Goal: Information Seeking & Learning: Find specific page/section

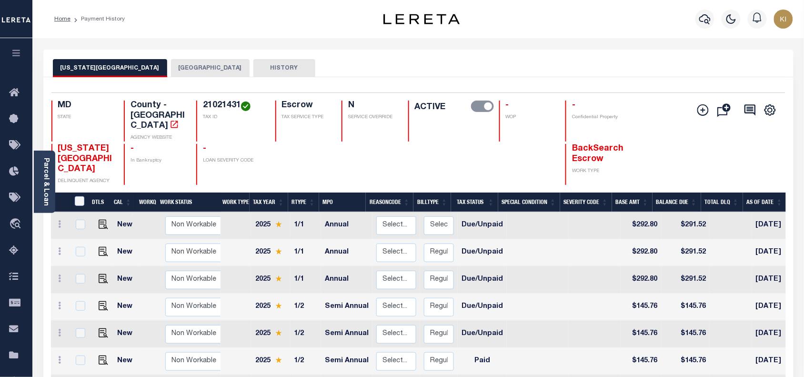
click at [14, 53] on icon "button" at bounding box center [16, 53] width 11 height 9
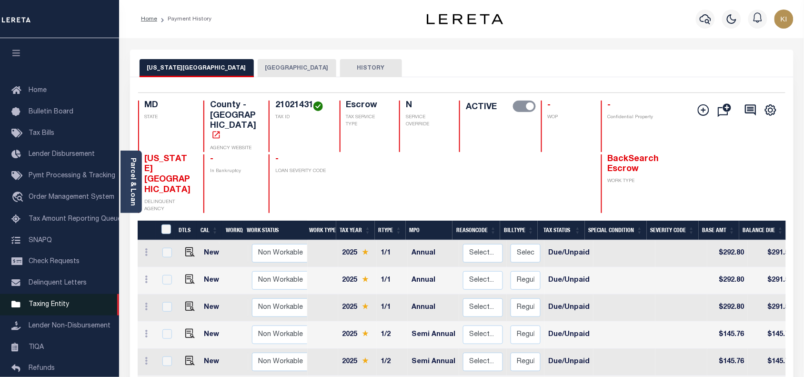
click at [51, 308] on span "Taxing Entity" at bounding box center [49, 304] width 41 height 7
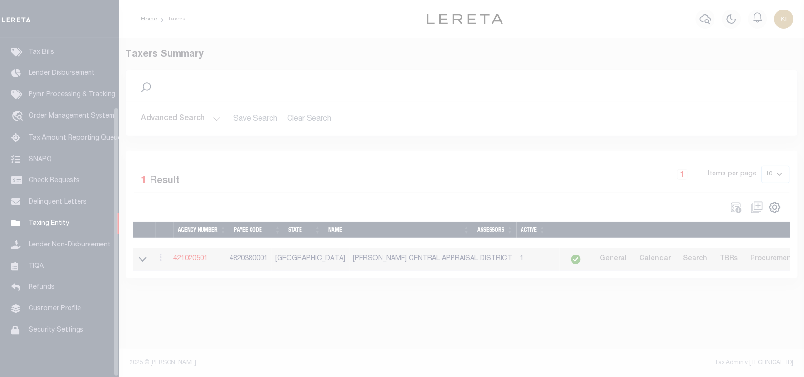
scroll to position [87, 0]
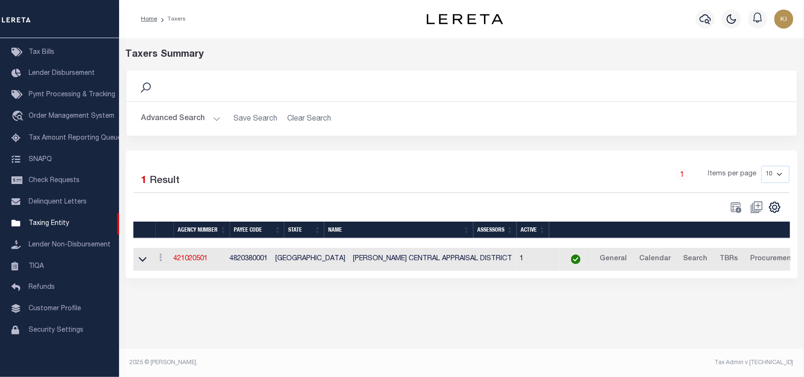
click at [209, 118] on button "Advanced Search" at bounding box center [181, 119] width 79 height 19
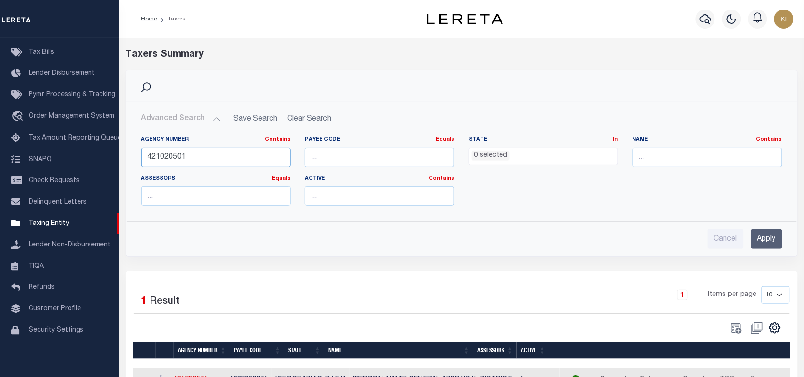
click at [181, 158] on input "421020501" at bounding box center [217, 158] width 150 height 20
paste input "150080000"
type input "150080000"
click at [753, 241] on input "Apply" at bounding box center [767, 239] width 31 height 20
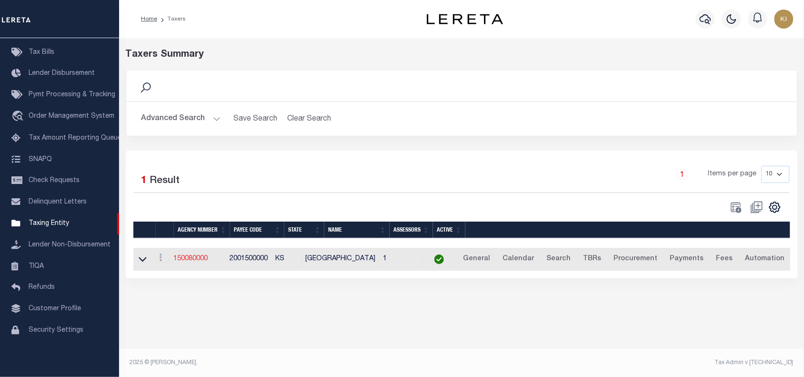
click at [196, 256] on link "150080000" at bounding box center [191, 258] width 34 height 7
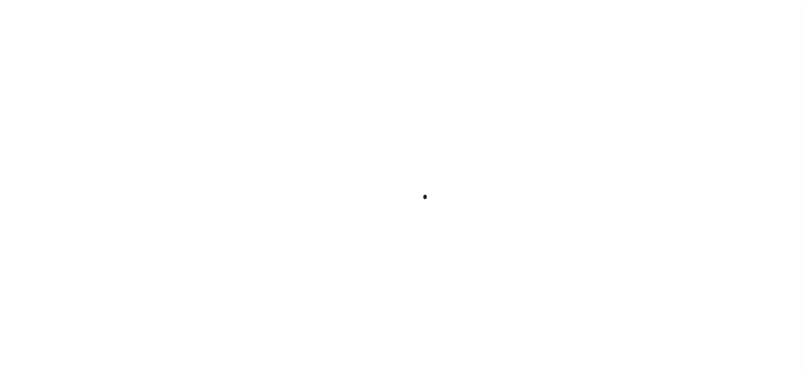
select select
checkbox input "false"
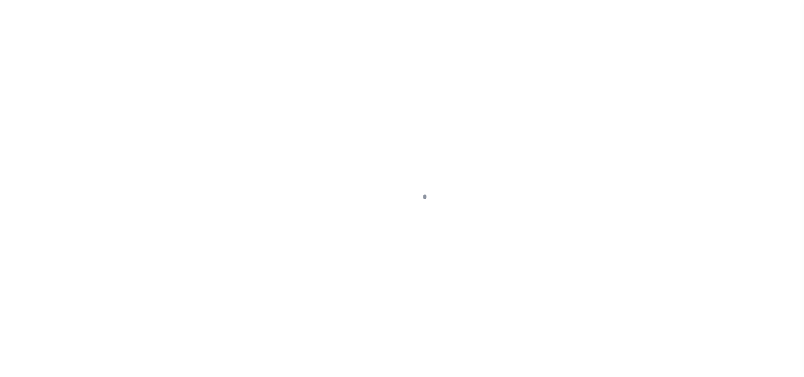
checkbox input "false"
type input "2001500000"
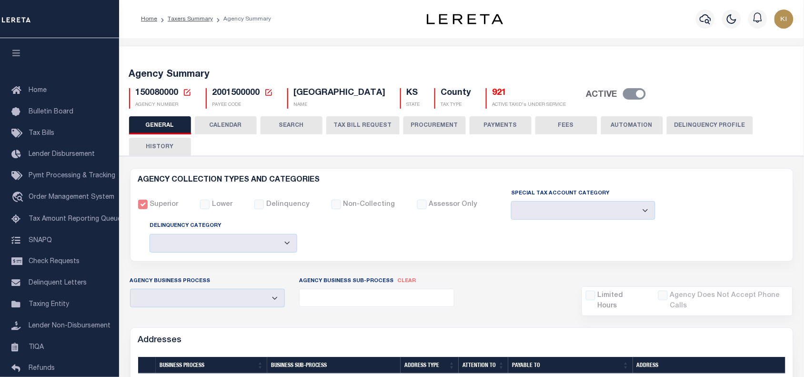
click at [227, 119] on button "CALENDAR" at bounding box center [226, 125] width 62 height 18
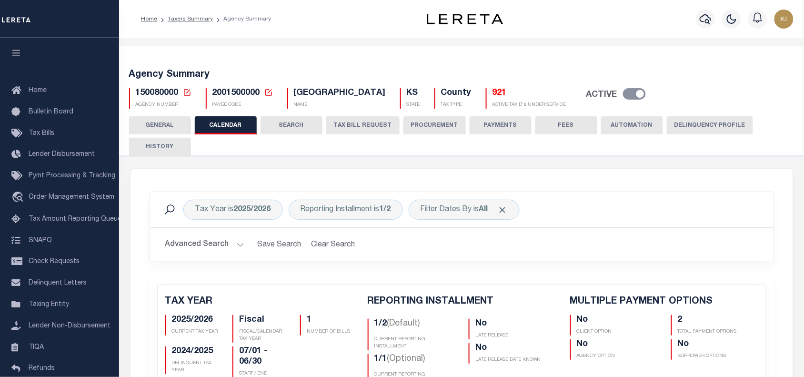
checkbox input "false"
type input "2"
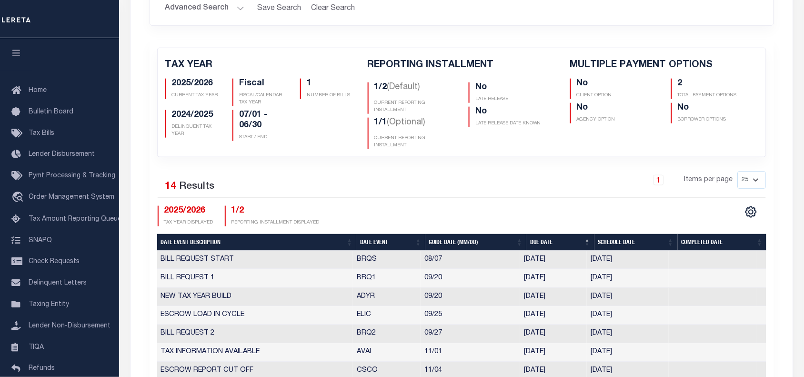
scroll to position [255, 0]
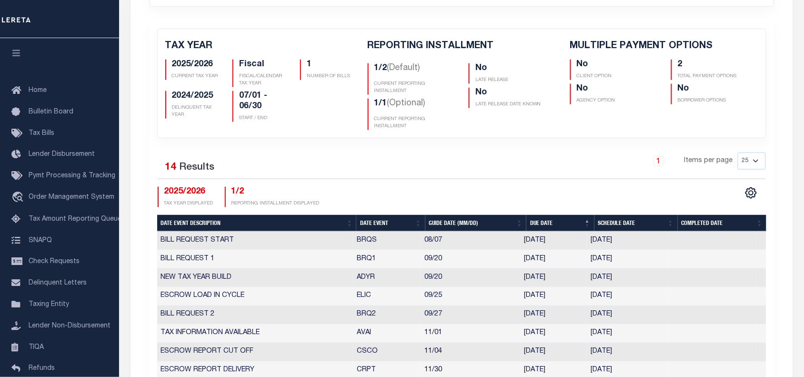
drag, startPoint x: 628, startPoint y: 314, endPoint x: 570, endPoint y: 315, distance: 58.2
click at [570, 315] on tr "BILL REQUEST 2 BRQ2 09/27 [DATE] [DATE] 2472413" at bounding box center [462, 315] width 610 height 19
click at [492, 173] on div "1 Items per page 25 50 125 150 175 200" at bounding box center [539, 164] width 453 height 25
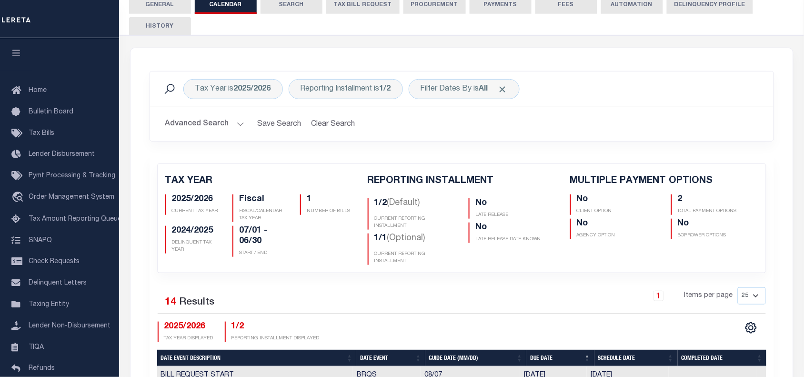
scroll to position [91, 0]
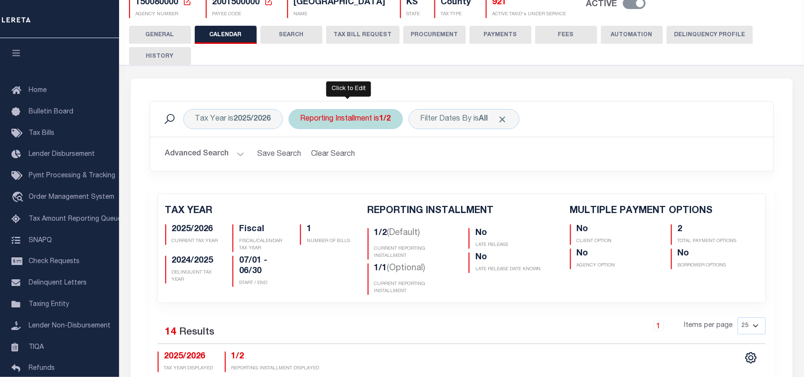
click at [358, 118] on div "Reporting Installment is 1/2" at bounding box center [346, 119] width 114 height 20
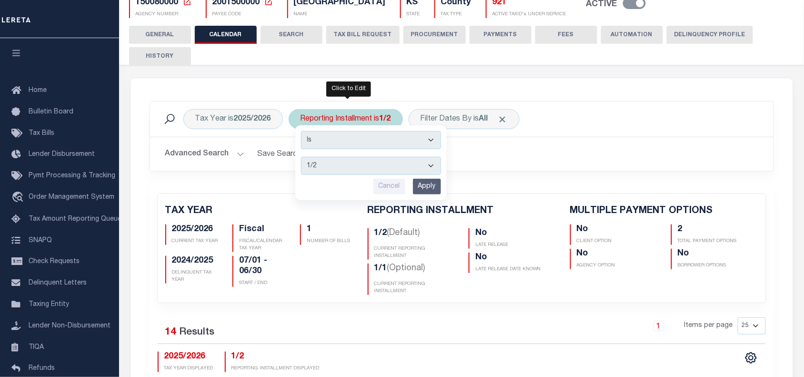
click at [339, 163] on select "1/2 2/2 1/1" at bounding box center [371, 166] width 140 height 18
select select "1/1"
click at [302, 157] on select "1/2 2/2 1/1" at bounding box center [371, 166] width 140 height 18
click at [427, 184] on input "Apply" at bounding box center [427, 187] width 28 height 16
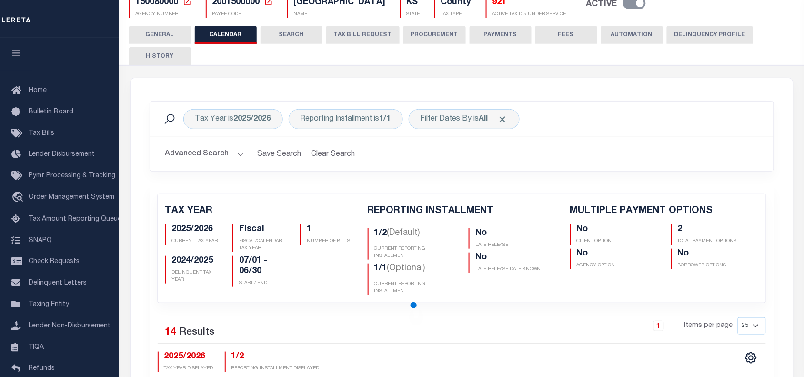
checkbox input "false"
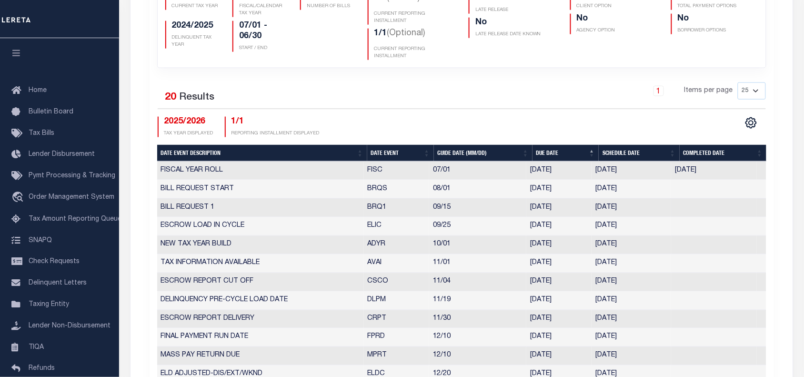
drag, startPoint x: 632, startPoint y: 208, endPoint x: 590, endPoint y: 211, distance: 43.0
click at [590, 211] on tr "BILL REQUEST 1 BRQ1 09/15 [DATE] [DATE] 10191474" at bounding box center [462, 208] width 610 height 19
drag, startPoint x: 365, startPoint y: 208, endPoint x: 637, endPoint y: 209, distance: 272.1
click at [637, 209] on tr "BILL REQUEST 1 BRQ1 09/15 [DATE] [DATE] 10191474" at bounding box center [462, 208] width 610 height 19
click at [358, 108] on div "1 Items per page 25 50 125 150 175 200" at bounding box center [539, 95] width 467 height 27
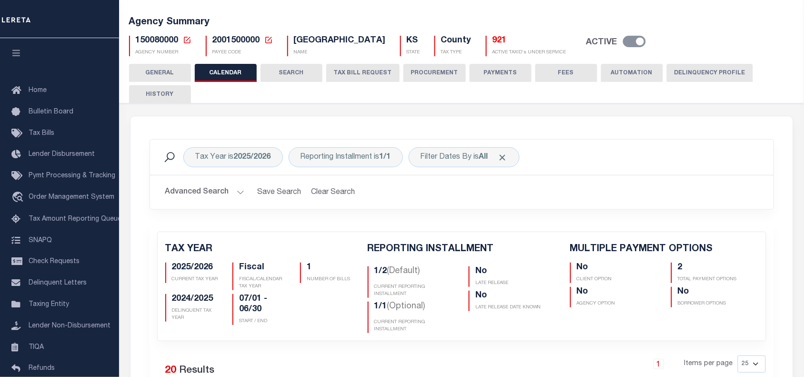
scroll to position [46, 0]
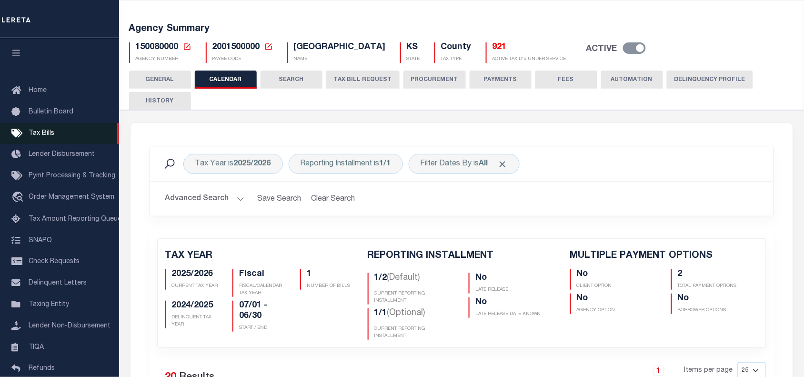
click at [40, 132] on span "Tax Bills" at bounding box center [42, 133] width 26 height 7
click at [360, 80] on button "TAX BILL REQUEST" at bounding box center [362, 80] width 73 height 18
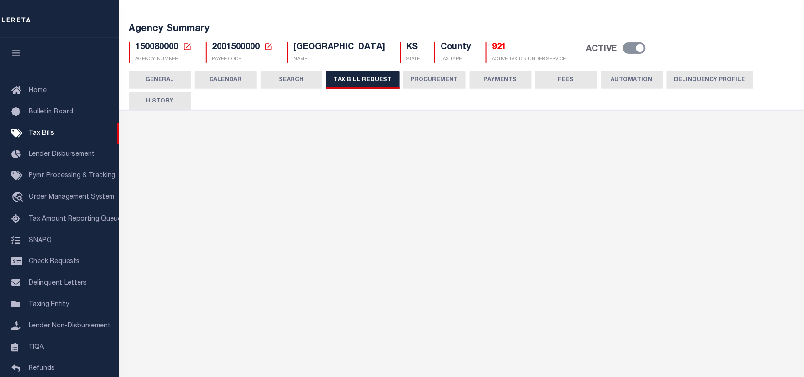
select select "30"
select select "22"
select select "false"
select select "1"
select select
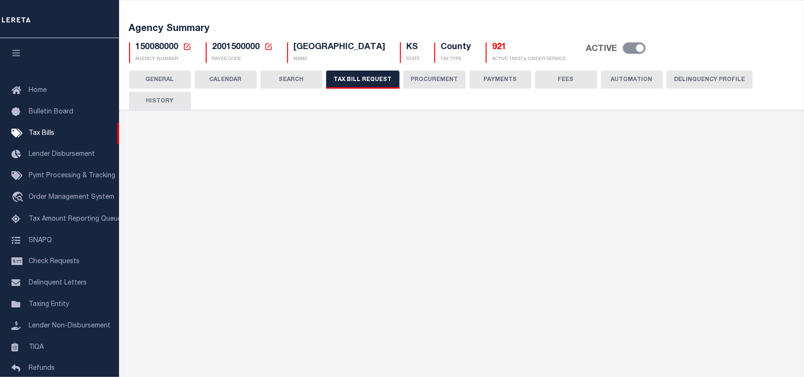
select select "3"
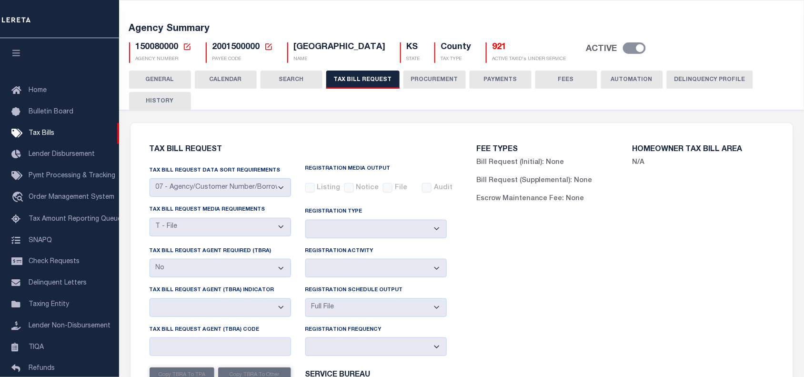
click at [218, 79] on button "CALENDAR" at bounding box center [226, 80] width 62 height 18
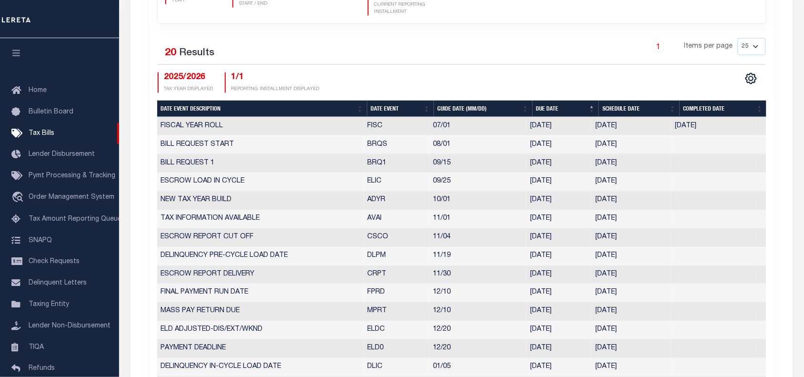
scroll to position [396, 0]
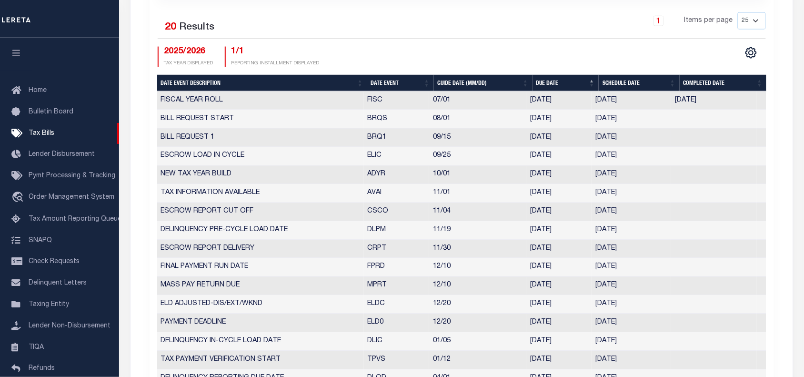
drag, startPoint x: 595, startPoint y: 139, endPoint x: 635, endPoint y: 139, distance: 40.5
click at [635, 139] on td "[DATE]" at bounding box center [632, 138] width 80 height 19
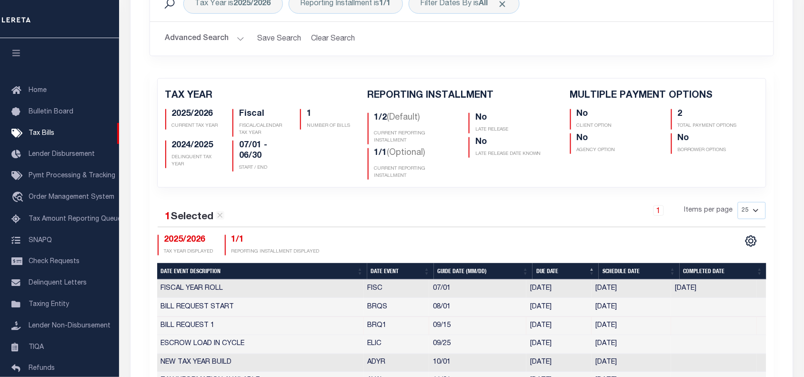
scroll to position [130, 0]
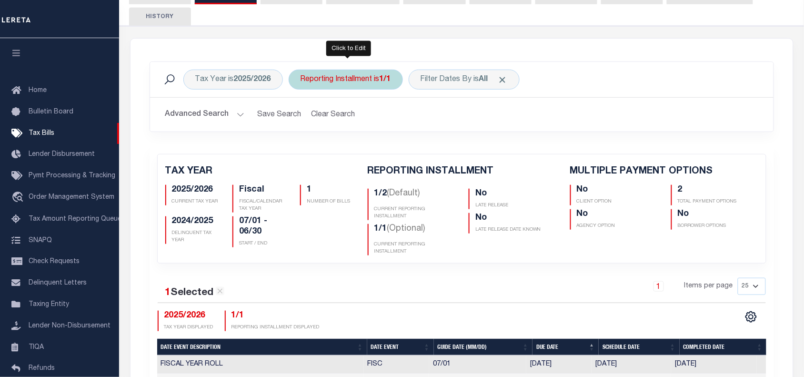
click at [344, 80] on div "Reporting Installment is 1/1" at bounding box center [346, 80] width 114 height 20
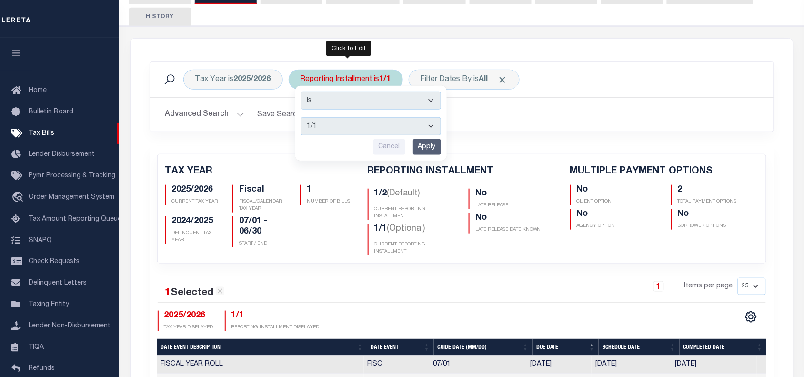
click at [337, 126] on select "1/2 2/2 1/1" at bounding box center [371, 126] width 140 height 18
select select "1/2"
click at [302, 117] on select "1/2 2/2 1/1" at bounding box center [371, 126] width 140 height 18
click at [425, 146] on input "Apply" at bounding box center [427, 147] width 28 height 16
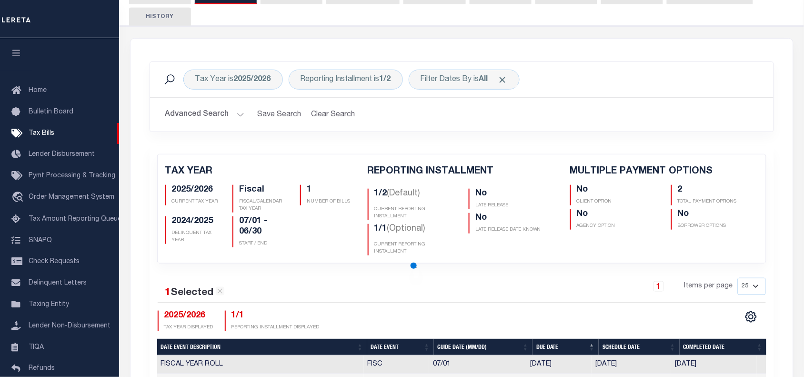
checkbox input "false"
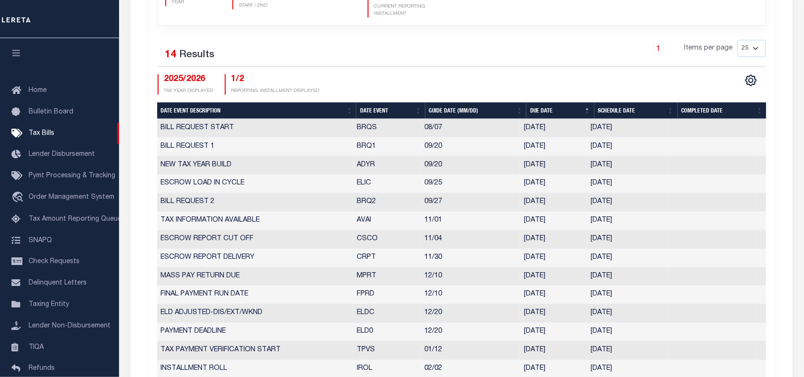
scroll to position [356, 0]
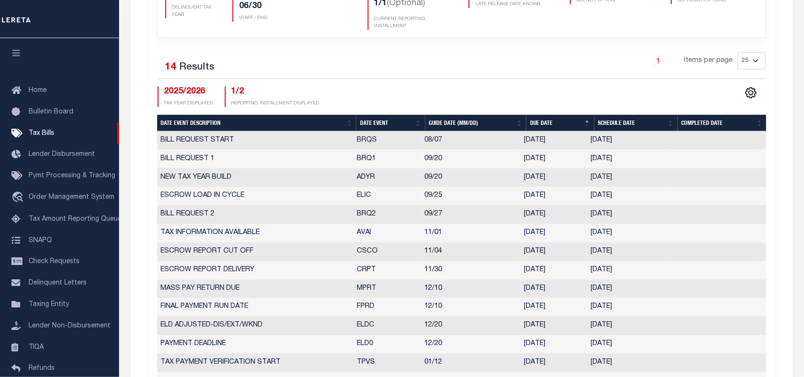
drag, startPoint x: 632, startPoint y: 218, endPoint x: 587, endPoint y: 217, distance: 45.3
click at [587, 217] on td "[DATE]" at bounding box center [628, 215] width 82 height 19
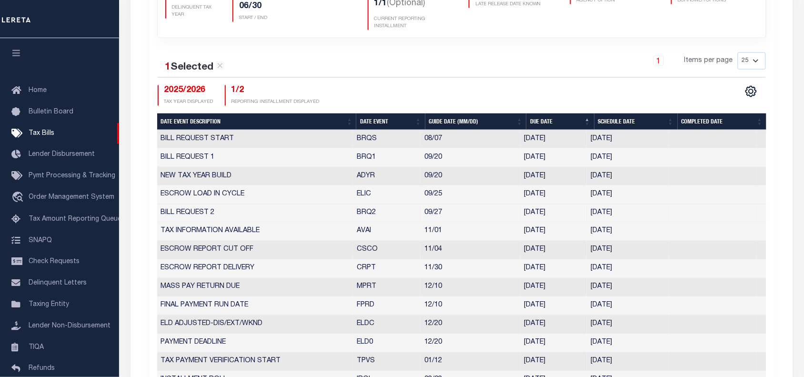
click at [499, 82] on div "1 Selected 14 Results 1 Items per page 25 50 125 150 175 200 2025/2026 TAX YEAR…" at bounding box center [462, 78] width 624 height 53
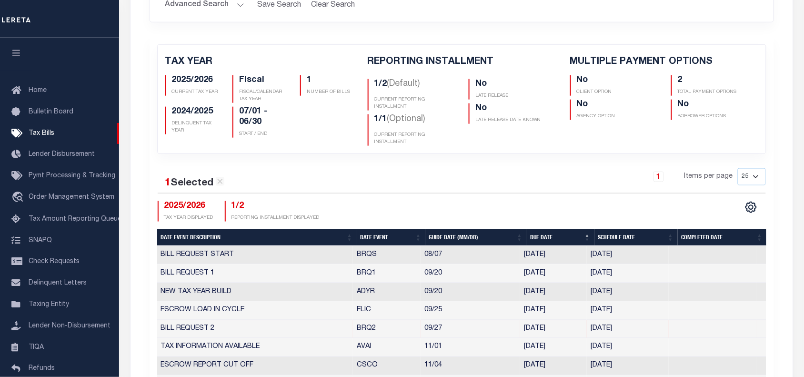
scroll to position [140, 0]
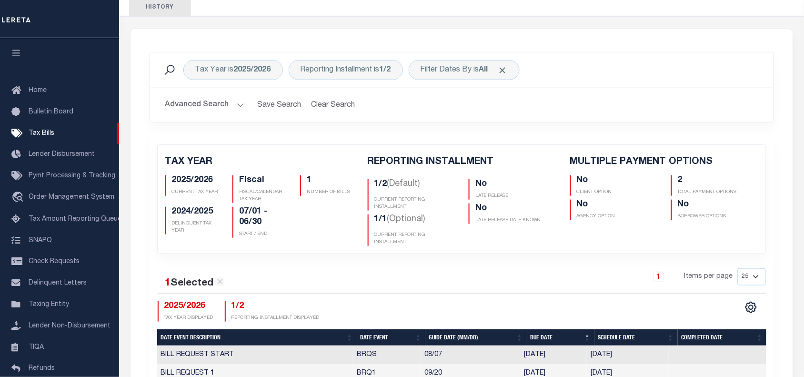
click at [523, 190] on div "No LATE RELEASE" at bounding box center [512, 189] width 87 height 20
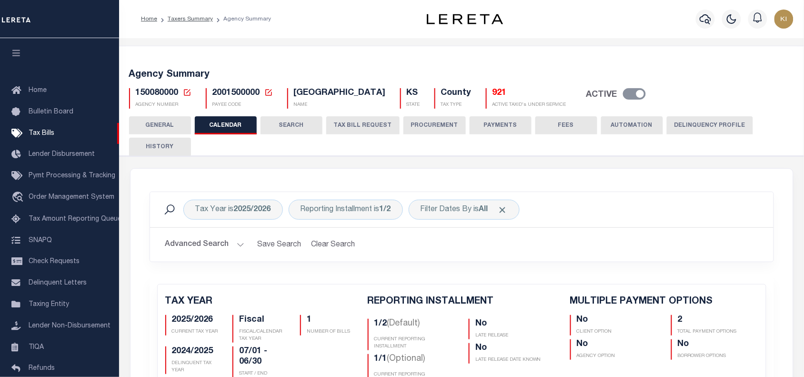
scroll to position [398, 0]
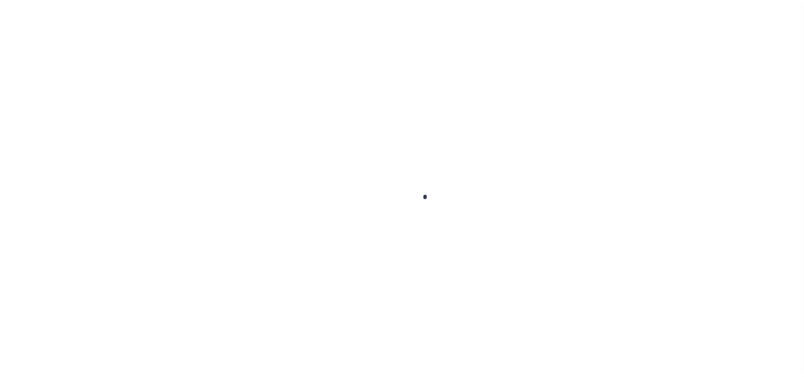
select select
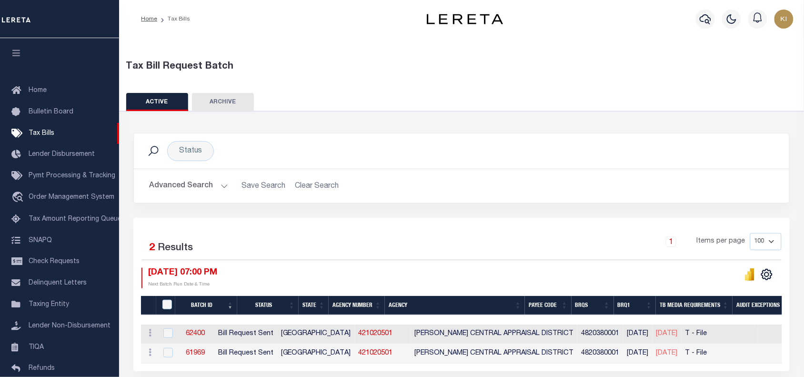
click at [222, 185] on button "Advanced Search" at bounding box center [188, 186] width 79 height 19
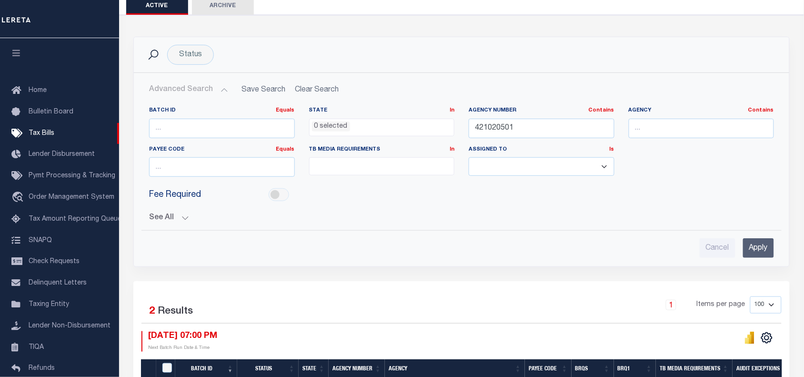
scroll to position [195, 0]
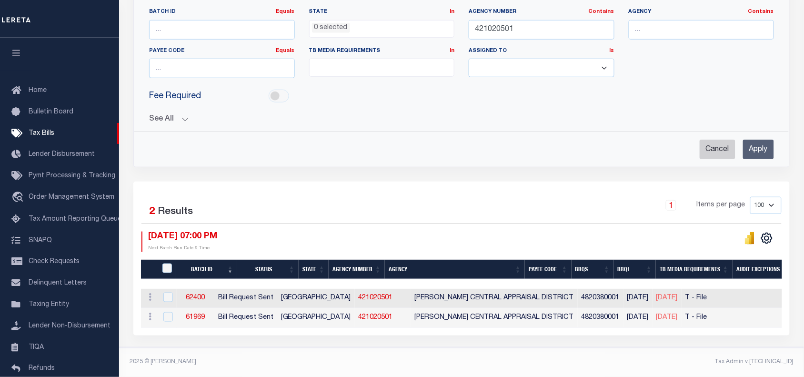
click at [713, 151] on input "Cancel" at bounding box center [718, 150] width 36 height 20
checkbox input "true"
select select
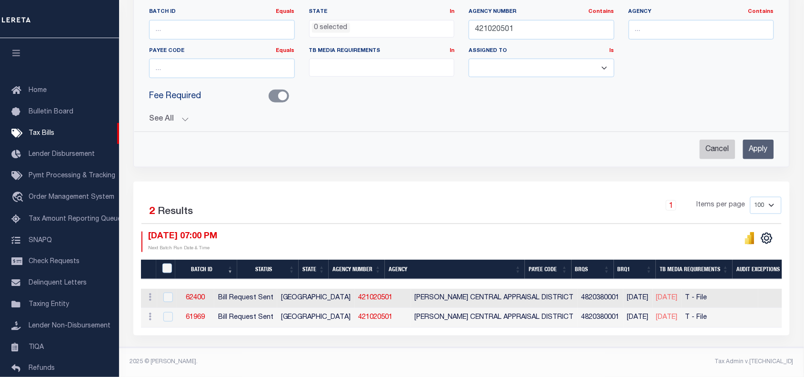
select select
checkbox input "false"
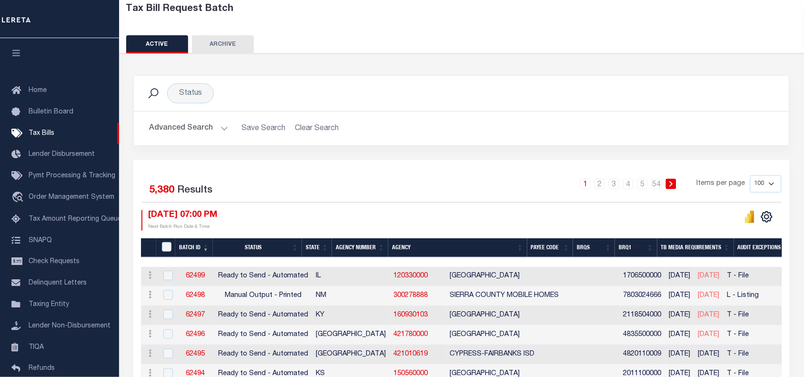
scroll to position [55, 0]
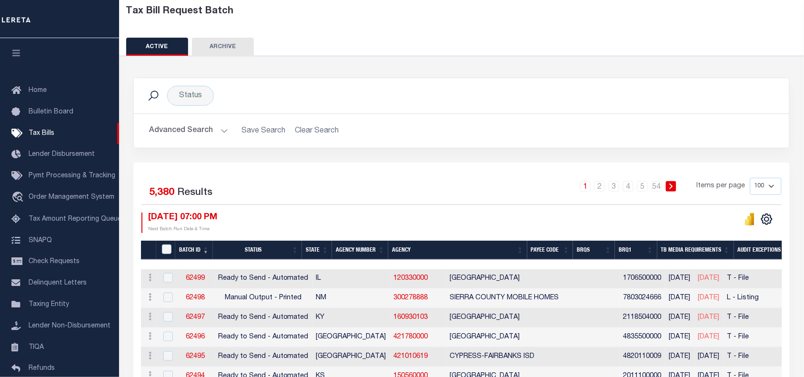
click at [218, 129] on button "Advanced Search" at bounding box center [188, 131] width 79 height 19
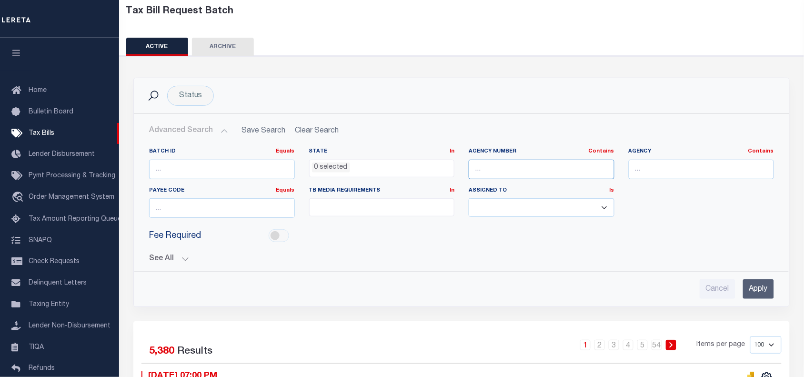
click at [502, 170] on input "text" at bounding box center [542, 170] width 146 height 20
paste input "150080000"
type input "150080000"
click at [761, 289] on input "Apply" at bounding box center [758, 289] width 31 height 20
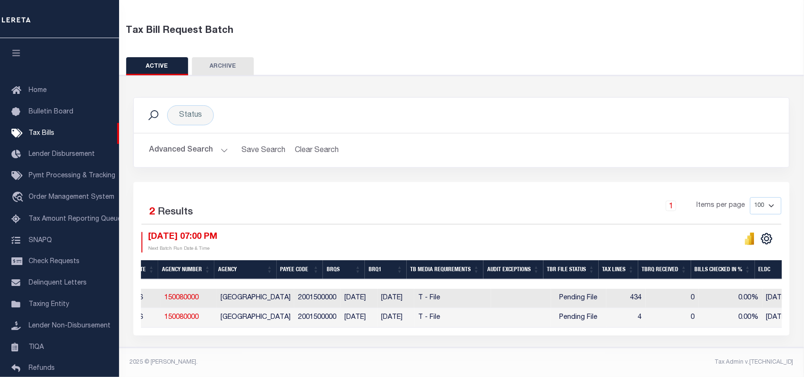
scroll to position [0, 204]
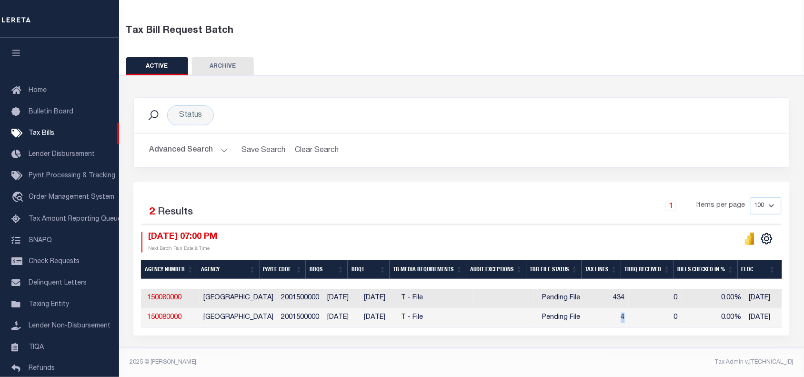
drag, startPoint x: 634, startPoint y: 310, endPoint x: 618, endPoint y: 310, distance: 16.7
click at [618, 310] on td "4" at bounding box center [610, 318] width 40 height 20
checkbox input "true"
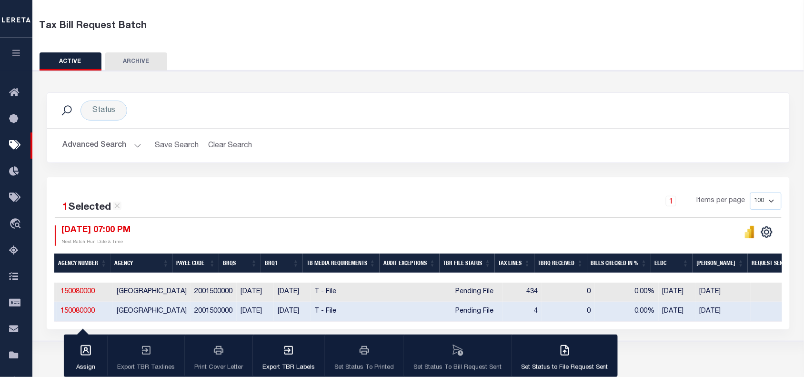
click at [513, 222] on div "1 Selected 2 Results 1 Items per page 100 200 500 1000 08/14/2025 07:00 PM Next…" at bounding box center [418, 219] width 742 height 53
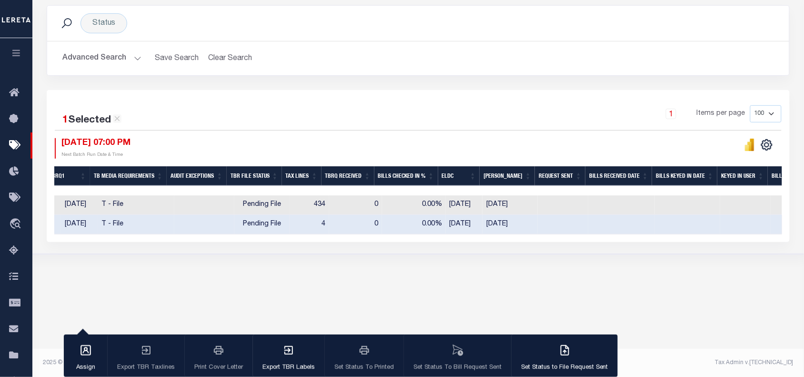
scroll to position [0, 360]
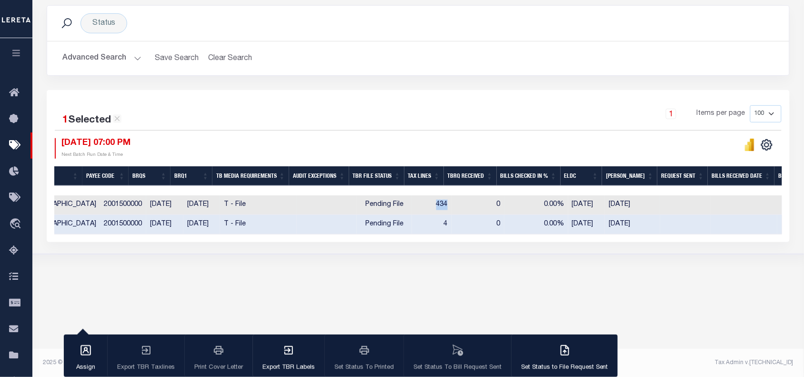
drag, startPoint x: 456, startPoint y: 206, endPoint x: 439, endPoint y: 206, distance: 17.2
click at [439, 206] on td "434" at bounding box center [432, 205] width 40 height 20
checkbox input "true"
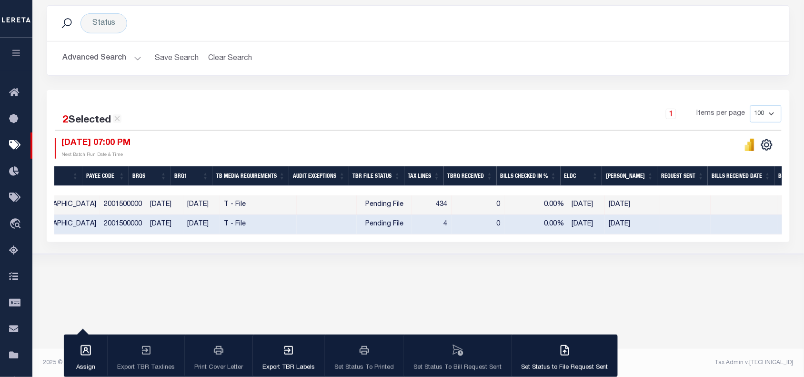
click at [467, 121] on div "1 Items per page 100 200 500 1000" at bounding box center [511, 117] width 542 height 25
click at [482, 142] on div at bounding box center [600, 148] width 364 height 20
click at [513, 272] on div "Tax Bill Request Batch ACTIVE ARCHIVE HISTORY Search" at bounding box center [418, 96] width 772 height 373
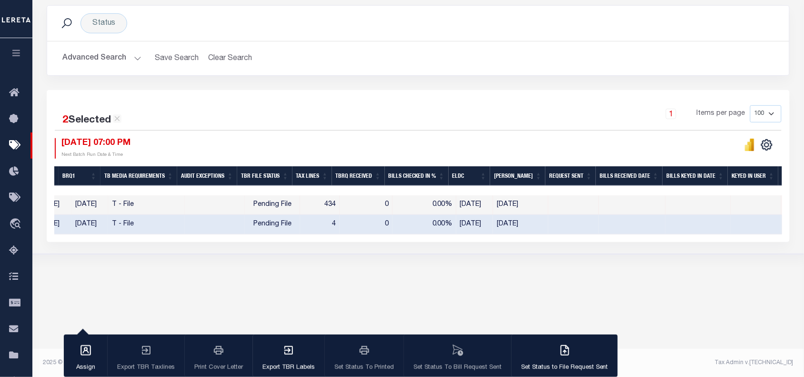
scroll to position [0, 379]
